Goal: Transaction & Acquisition: Subscribe to service/newsletter

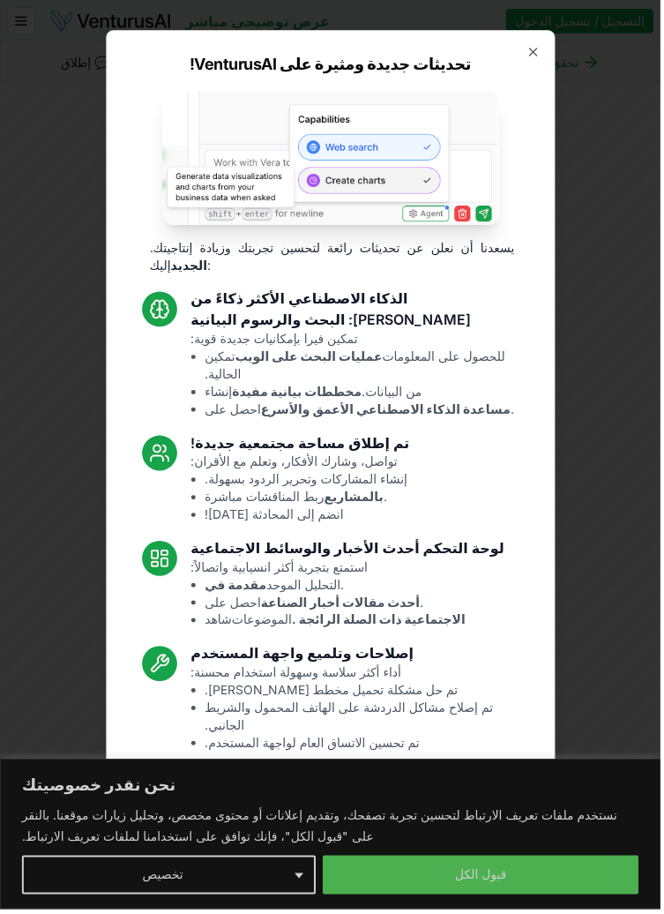
click at [433, 893] on div at bounding box center [332, 457] width 664 height 914
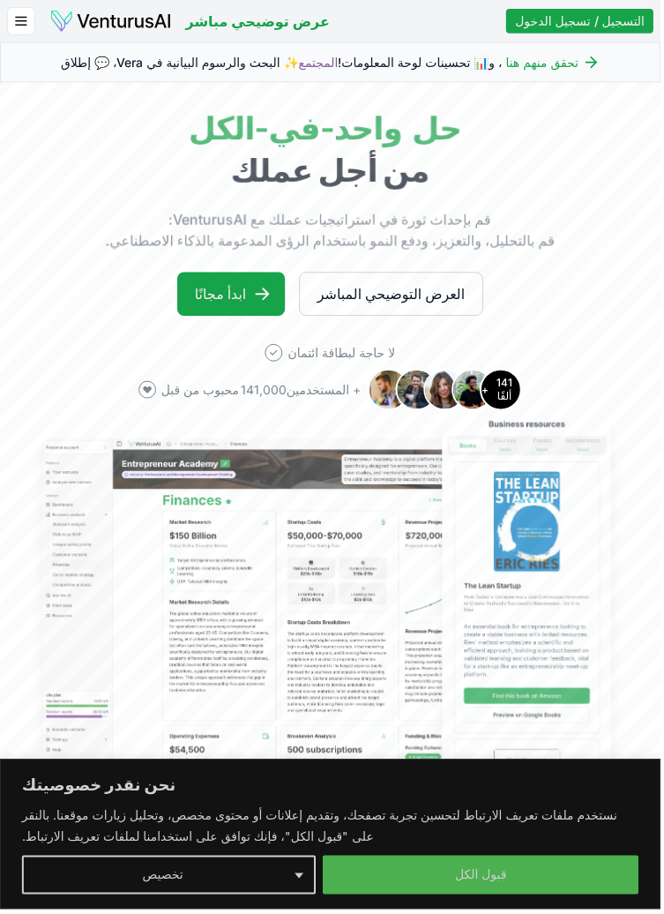
click at [452, 881] on button "قبول الكل" at bounding box center [484, 879] width 318 height 39
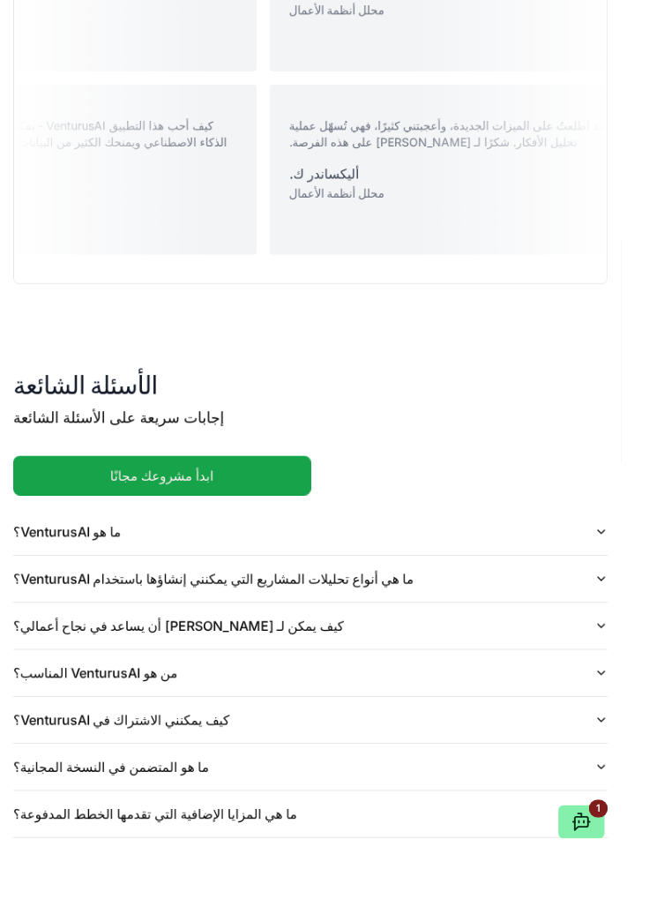
scroll to position [3823, 0]
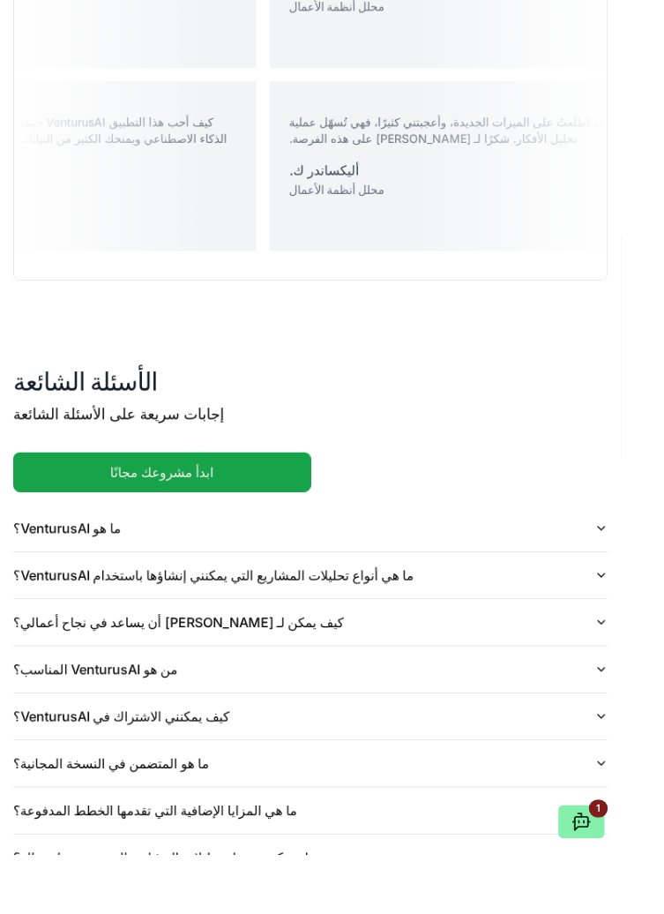
click at [642, 564] on icon "button" at bounding box center [643, 565] width 14 height 14
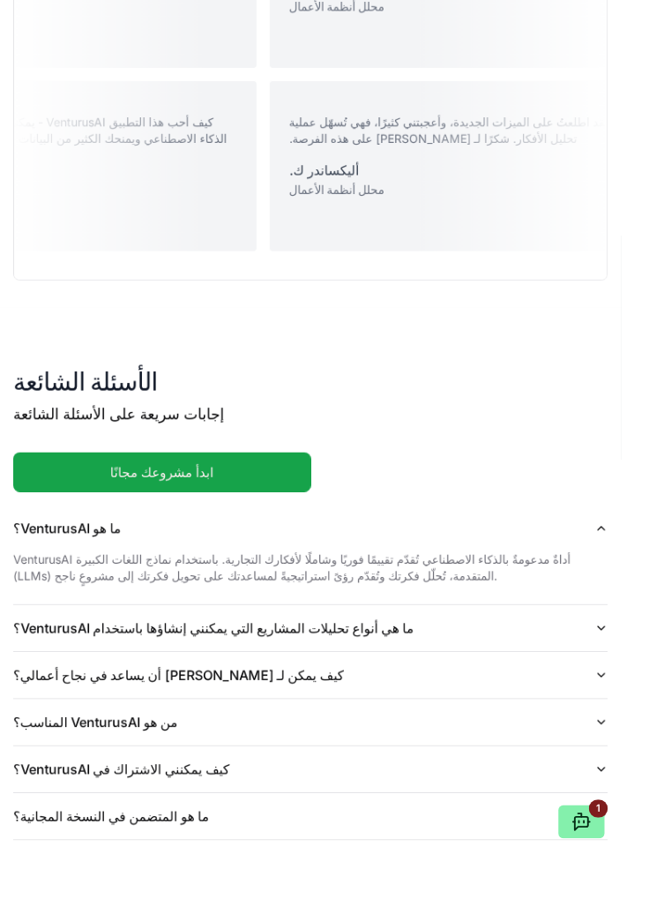
click at [642, 671] on icon "button" at bounding box center [643, 671] width 14 height 14
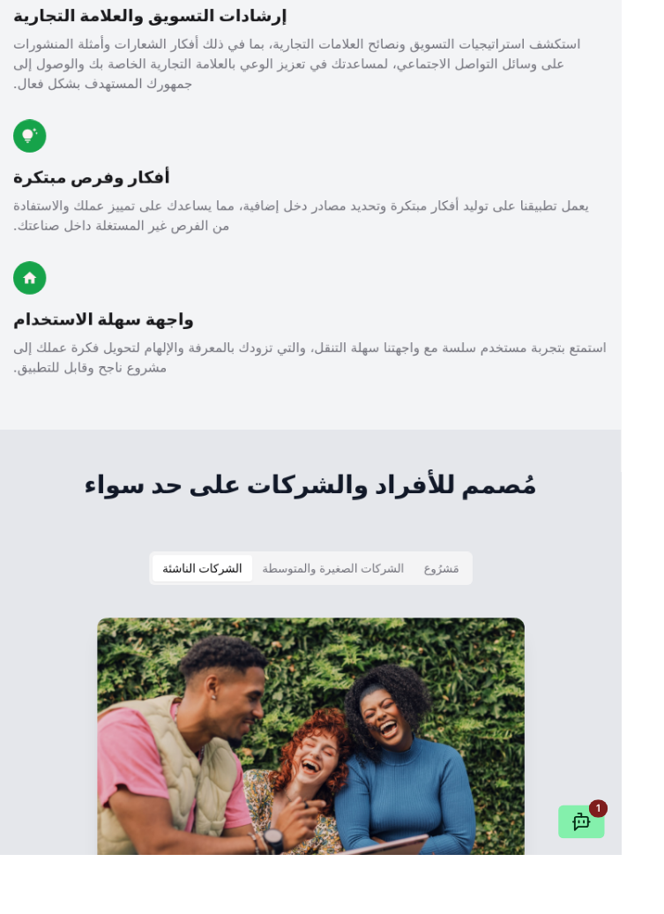
scroll to position [2371, 0]
click at [478, 607] on font "مَشرُوع" at bounding box center [472, 608] width 38 height 15
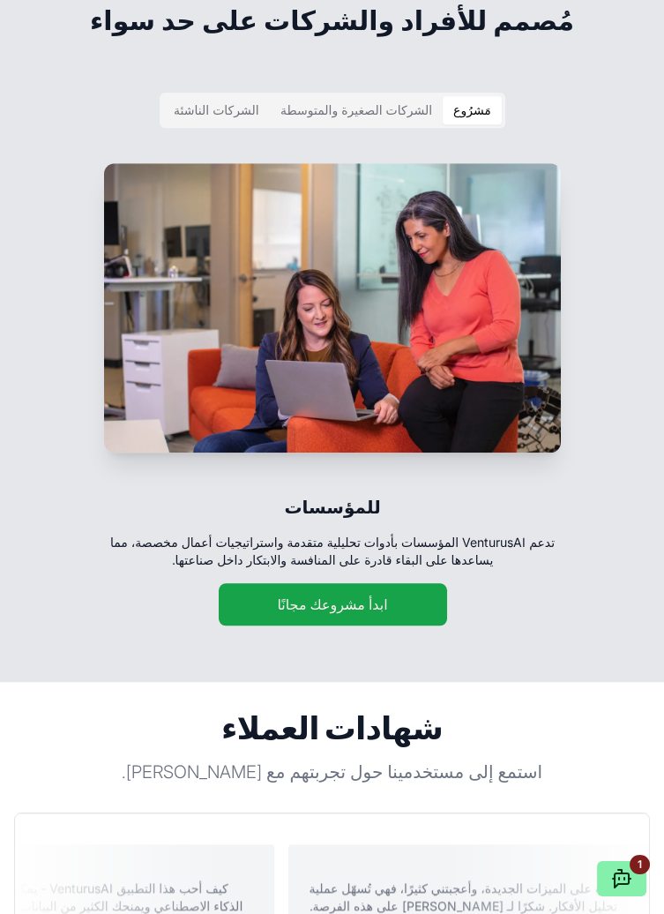
scroll to position [2870, 0]
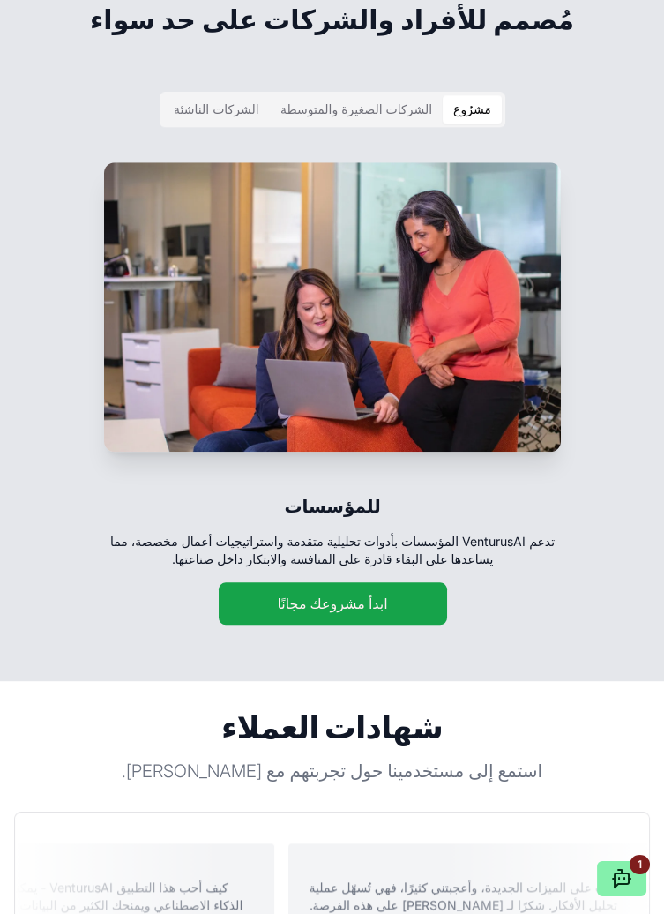
click at [266, 625] on button "ابدأ مشروعك مجانًا" at bounding box center [332, 603] width 229 height 42
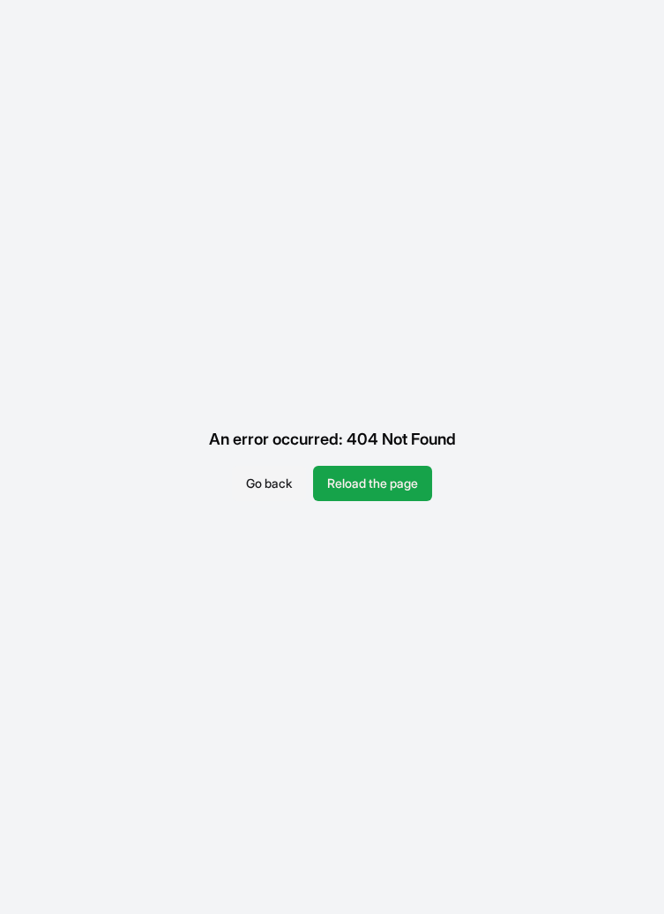
click at [370, 485] on button "Reload the page" at bounding box center [372, 483] width 119 height 35
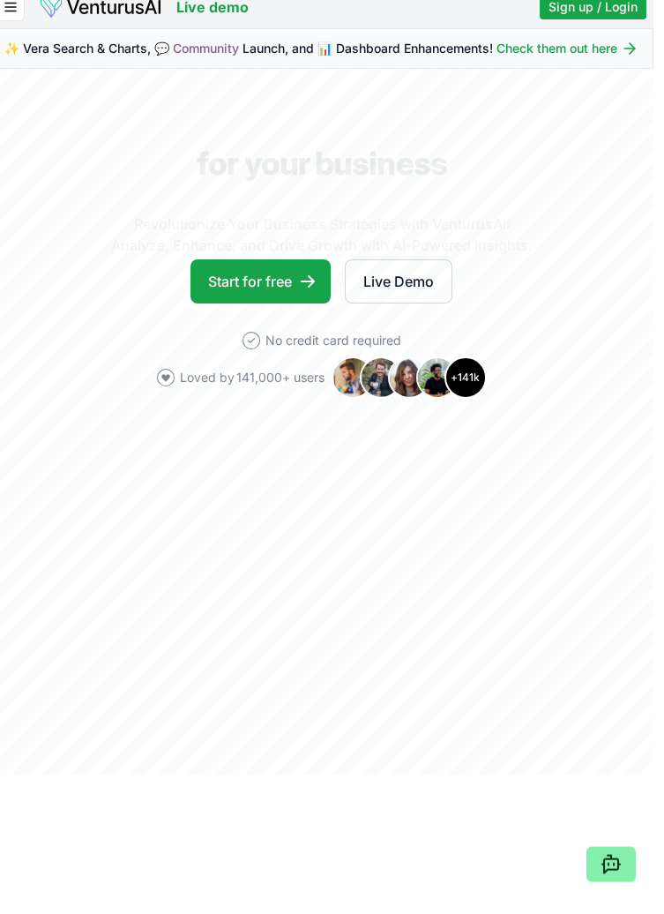
scroll to position [2997, 0]
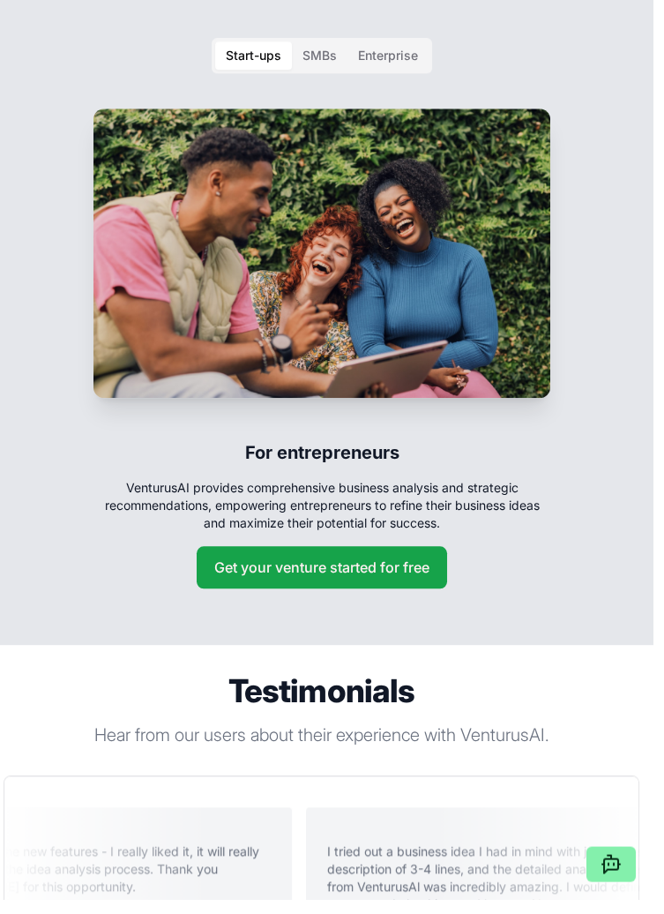
click at [293, 568] on button "Get your venture started for free" at bounding box center [332, 582] width 251 height 42
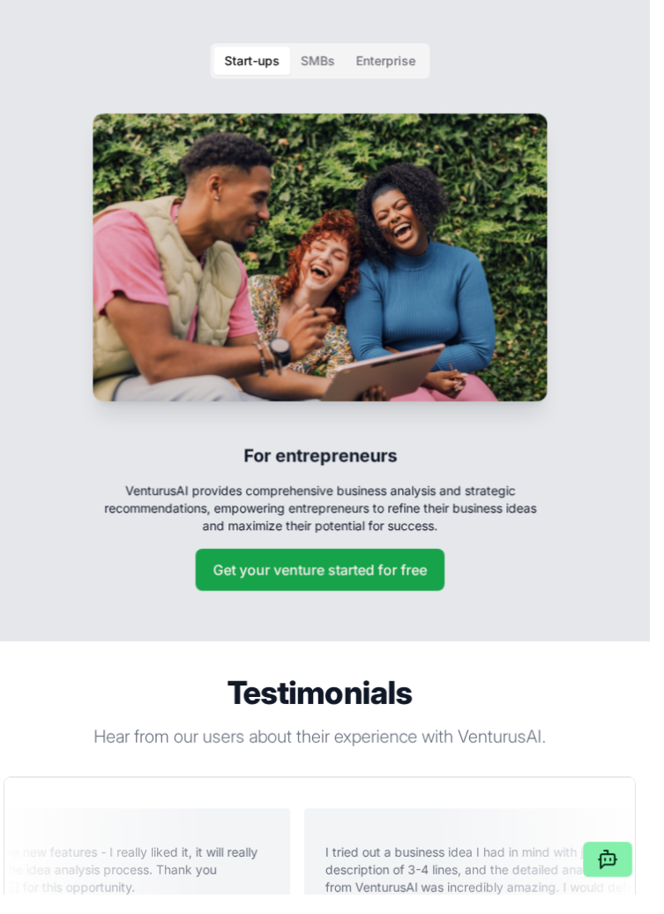
scroll to position [2997, 0]
